Goal: Task Accomplishment & Management: Complete application form

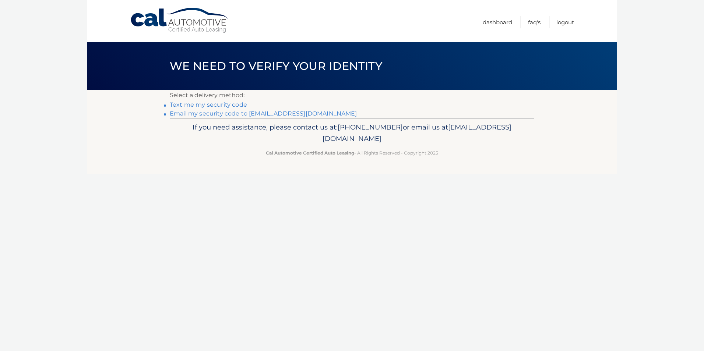
click at [276, 113] on link "Email my security code to [EMAIL_ADDRESS][DOMAIN_NAME]" at bounding box center [263, 113] width 187 height 7
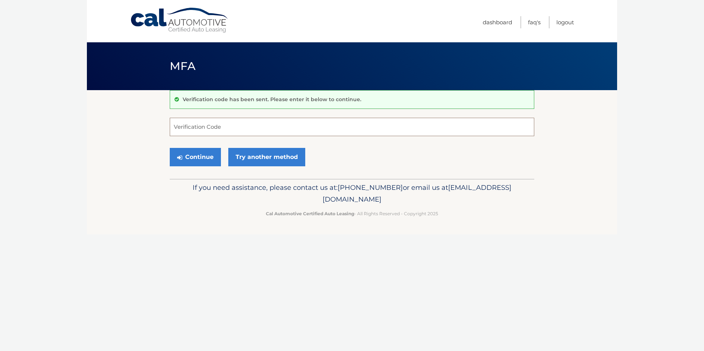
click at [211, 125] on input "Verification Code" at bounding box center [352, 127] width 364 height 18
paste input "777749"
click at [199, 158] on button "Continue" at bounding box center [195, 157] width 51 height 18
click at [207, 129] on input "777749" at bounding box center [352, 127] width 364 height 18
click at [176, 128] on input "777749" at bounding box center [352, 127] width 364 height 18
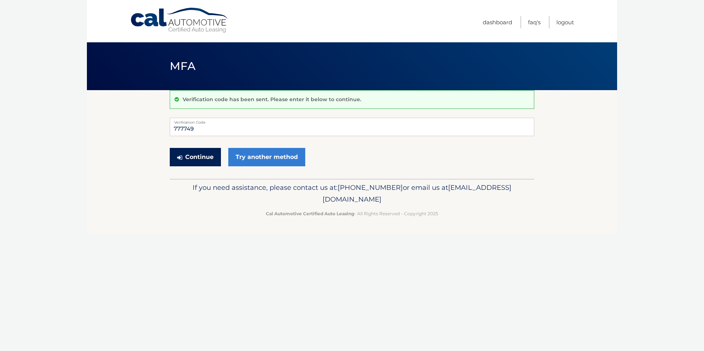
click at [187, 154] on button "Continue" at bounding box center [195, 157] width 51 height 18
click at [196, 158] on button "Continue" at bounding box center [195, 157] width 51 height 18
click at [330, 147] on div "Continue Try another method" at bounding box center [352, 157] width 364 height 25
click at [209, 128] on input "777749" at bounding box center [352, 127] width 364 height 18
click at [174, 130] on input "777749" at bounding box center [352, 127] width 364 height 18
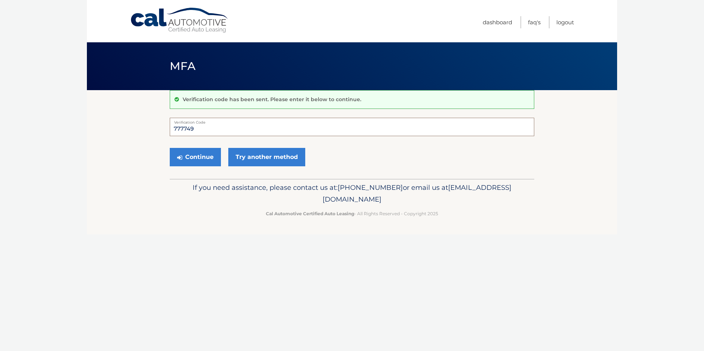
drag, startPoint x: 201, startPoint y: 126, endPoint x: 153, endPoint y: 130, distance: 48.0
click at [153, 130] on section "Verification code has been sent. Please enter it below to continue. 777749 Veri…" at bounding box center [352, 134] width 530 height 89
paste input "text"
type input "777749"
click at [195, 157] on button "Continue" at bounding box center [195, 157] width 51 height 18
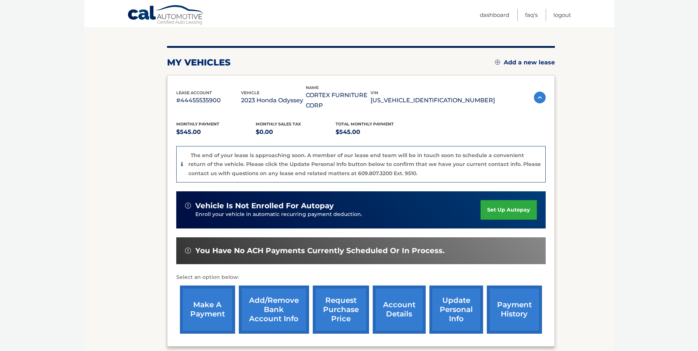
scroll to position [151, 0]
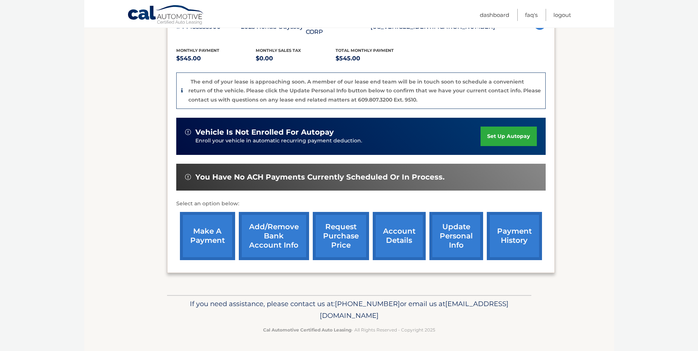
click at [189, 239] on link "make a payment" at bounding box center [207, 236] width 55 height 48
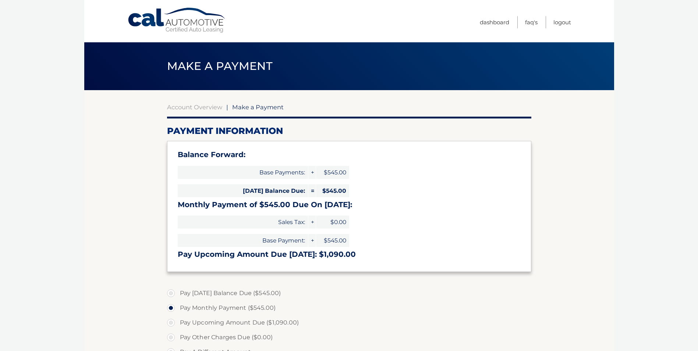
select select "NGRkZTc4MTQtYjg0Yy00ZDJjLWIwYzAtNzY5MTFlMzZkYzY1"
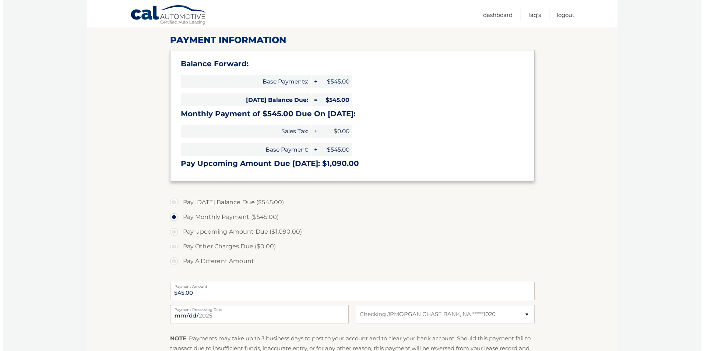
scroll to position [184, 0]
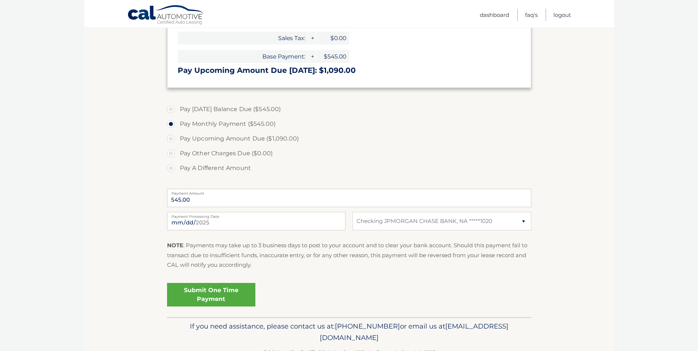
click at [213, 294] on link "Submit One Time Payment" at bounding box center [211, 295] width 88 height 24
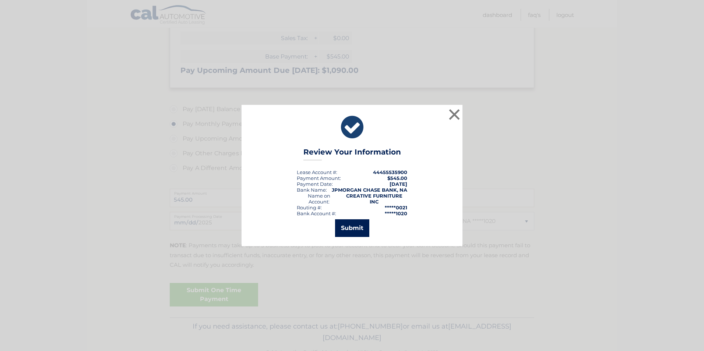
click at [351, 225] on button "Submit" at bounding box center [352, 228] width 34 height 18
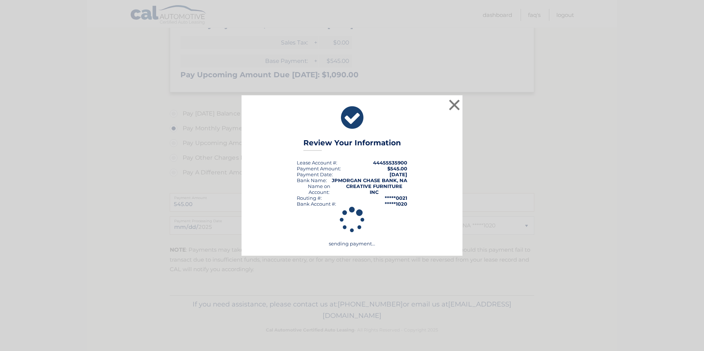
scroll to position [180, 0]
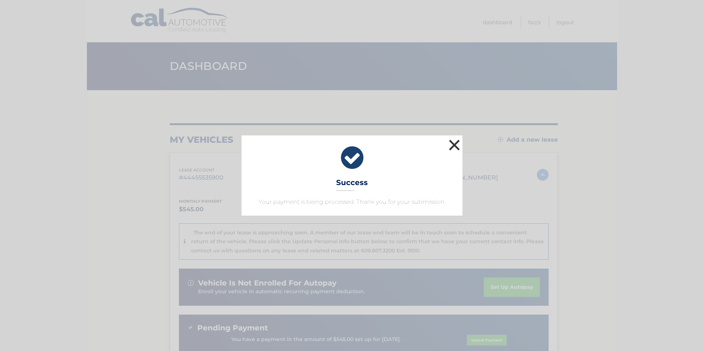
click at [455, 145] on button "×" at bounding box center [454, 145] width 15 height 15
